Goal: Transaction & Acquisition: Book appointment/travel/reservation

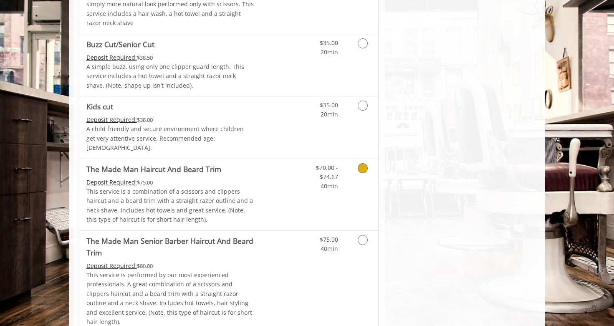
scroll to position [483, 0]
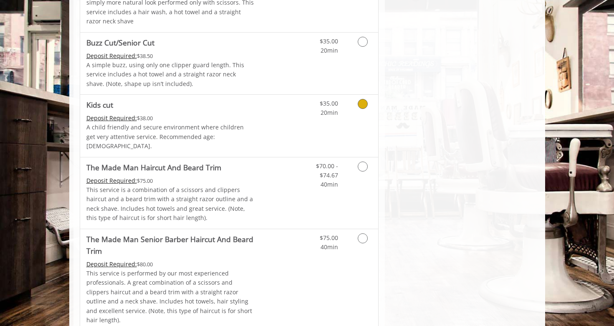
click at [366, 105] on icon "Grooming services" at bounding box center [363, 104] width 10 height 10
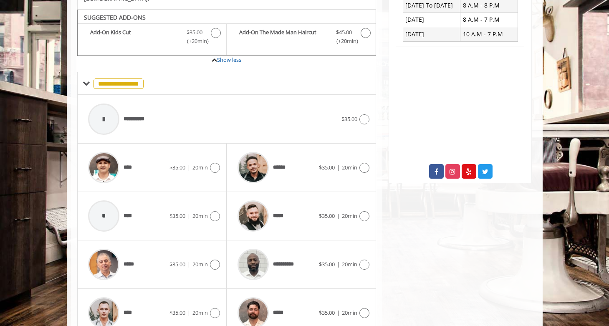
scroll to position [237, 0]
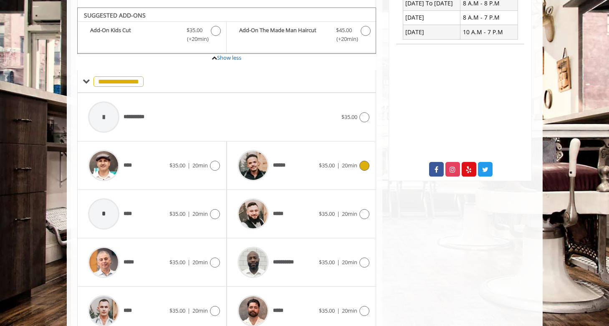
click at [362, 161] on icon at bounding box center [365, 166] width 10 height 10
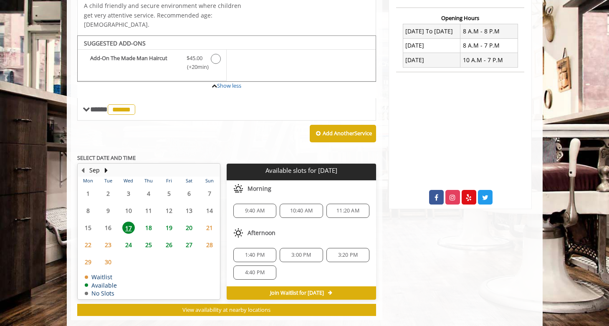
scroll to position [214, 0]
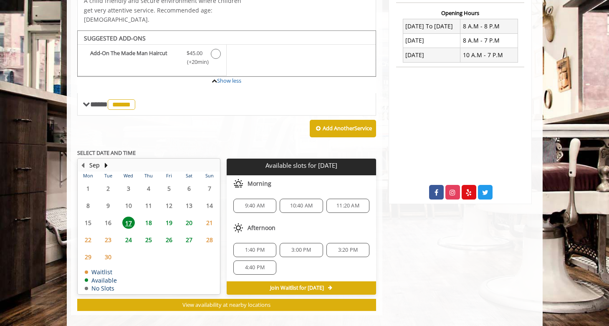
click at [324, 285] on span "Join Waitlist for Wed, Sep 17 2025" at bounding box center [297, 288] width 54 height 7
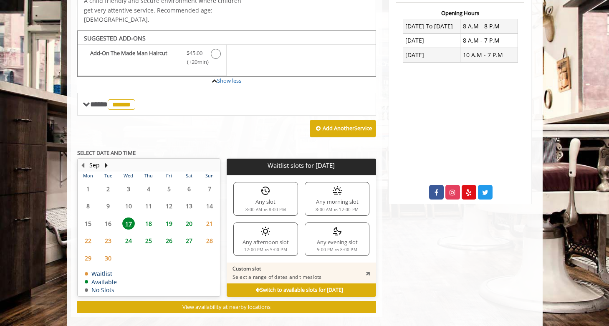
click at [340, 235] on div "Any evening slot 5:00 PM to 8:00 PM" at bounding box center [337, 239] width 65 height 33
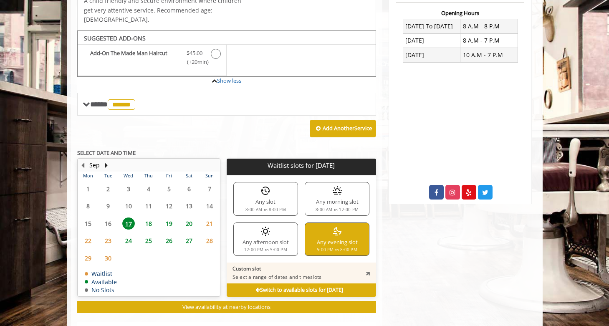
click at [290, 241] on div "Any afternoon slot 12:00 PM to 5:00 PM" at bounding box center [266, 239] width 65 height 33
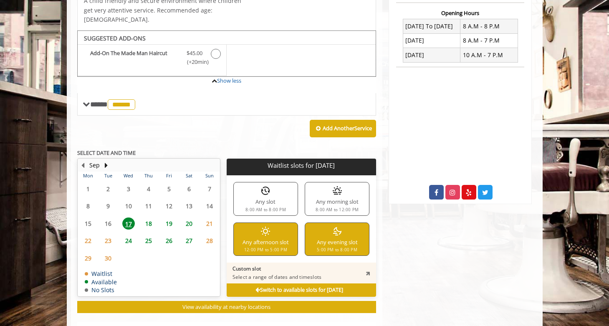
click at [291, 241] on div "Any afternoon slot 12:00 PM to 5:00 PM" at bounding box center [266, 239] width 65 height 33
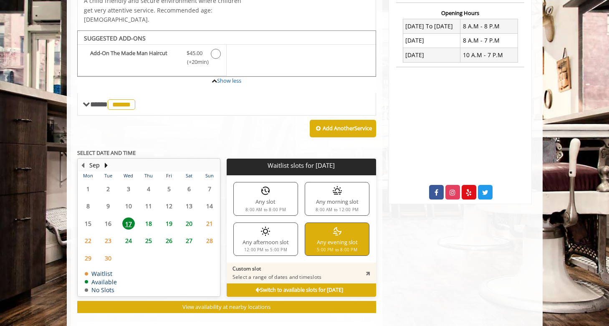
click at [150, 218] on span "18" at bounding box center [148, 224] width 13 height 12
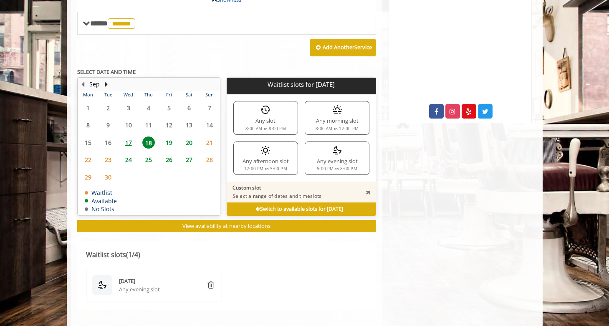
scroll to position [295, 0]
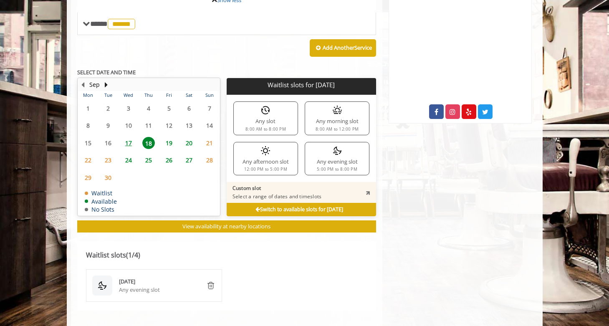
click at [256, 206] on b "Switch to available slots for Thu, Sep 18 2025" at bounding box center [300, 209] width 88 height 7
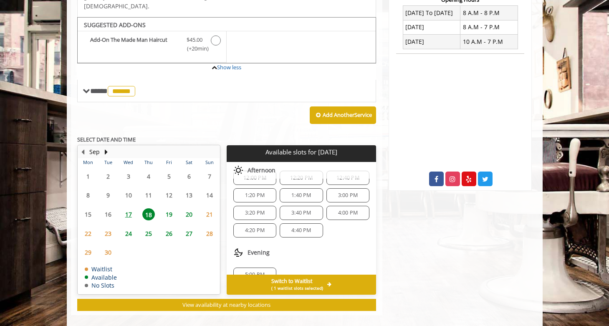
scroll to position [108, 0]
click at [171, 208] on span "19" at bounding box center [169, 214] width 13 height 12
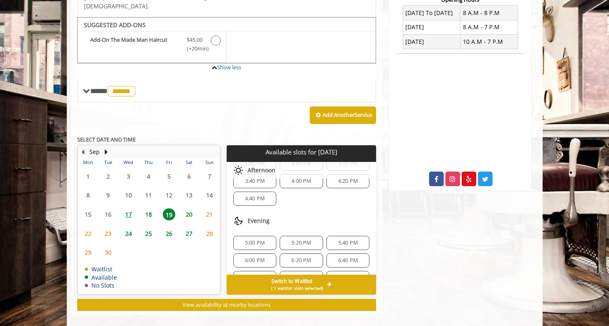
scroll to position [143, 0]
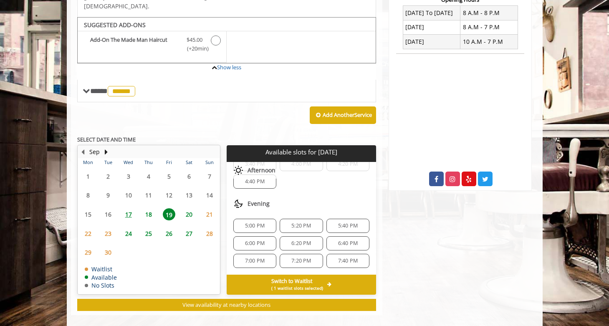
click at [130, 208] on span "17" at bounding box center [128, 214] width 13 height 12
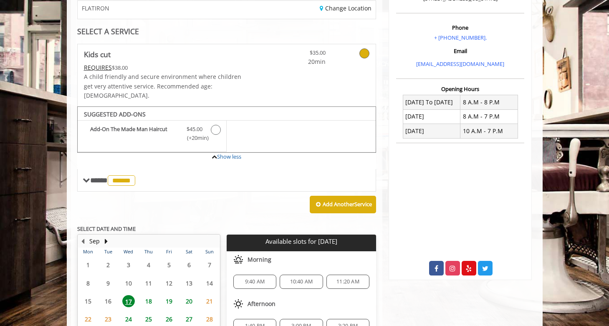
scroll to position [0, 0]
